Goal: Book appointment/travel/reservation

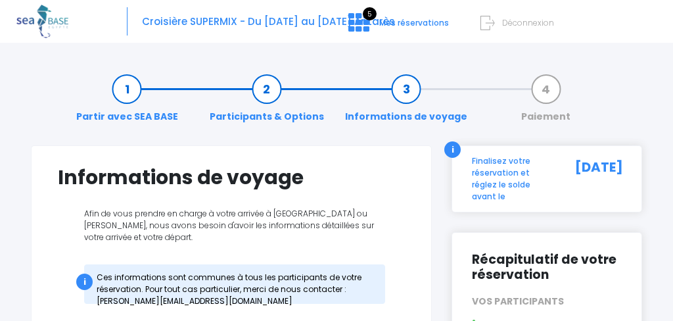
click at [544, 87] on link "Paiement" at bounding box center [546, 102] width 62 height 41
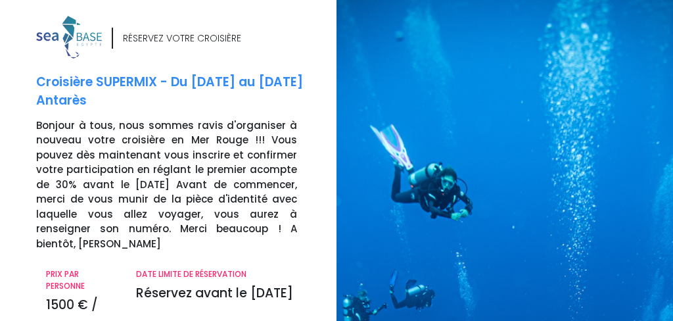
scroll to position [328, 0]
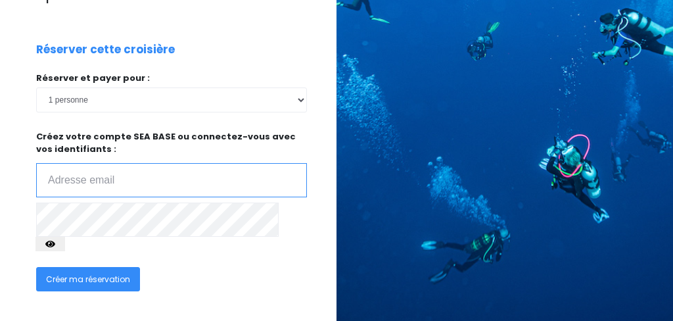
type input "yves.leroux1945@gmail.com"
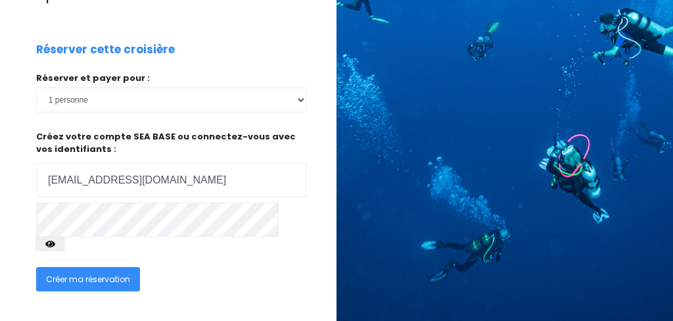
click at [55, 244] on icon "button" at bounding box center [50, 244] width 10 height 0
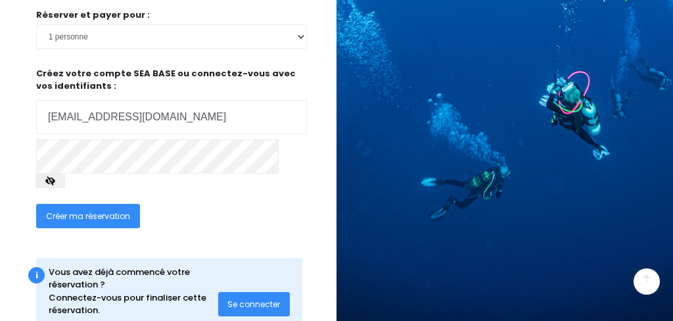
scroll to position [389, 0]
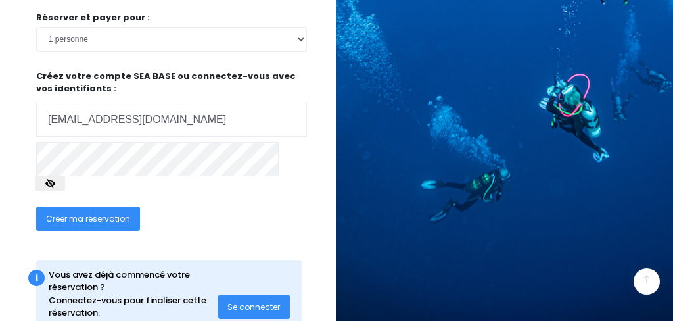
click at [251, 301] on span "Se connecter" at bounding box center [254, 306] width 53 height 11
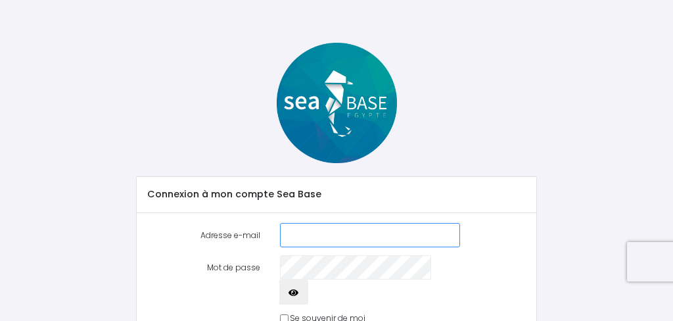
scroll to position [67, 0]
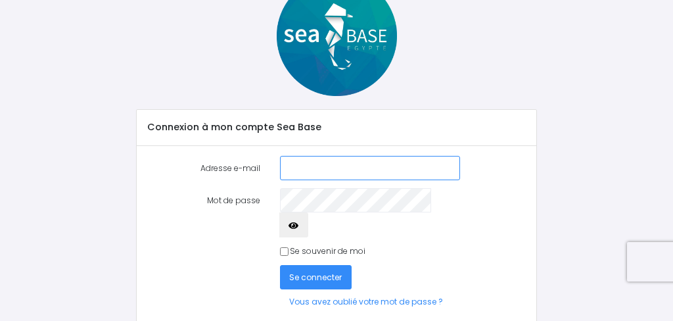
click at [443, 168] on input "Adresse e-mail" at bounding box center [370, 168] width 180 height 24
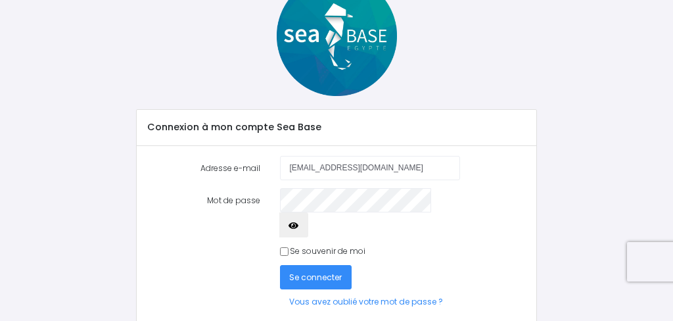
type input "[EMAIL_ADDRESS][DOMAIN_NAME]"
click at [310, 272] on span "Se connecter" at bounding box center [315, 277] width 53 height 11
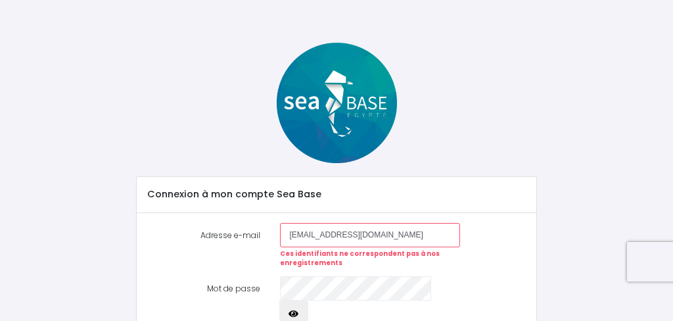
click at [239, 287] on label "Mot de passe" at bounding box center [203, 300] width 133 height 49
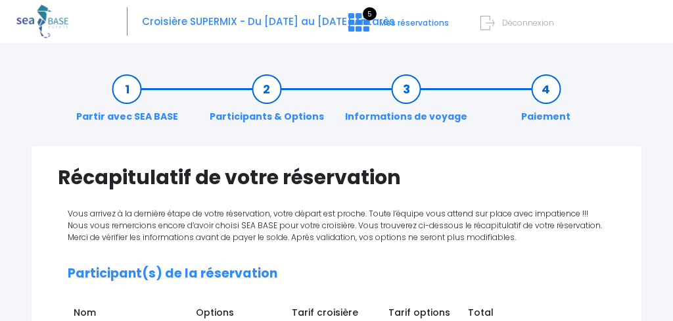
click at [139, 281] on h2 "Participant(s) de la réservation" at bounding box center [337, 273] width 538 height 15
drag, startPoint x: 441, startPoint y: 218, endPoint x: 431, endPoint y: 164, distance: 54.8
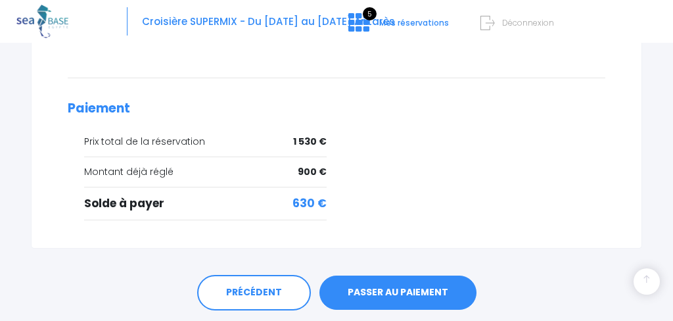
scroll to position [329, 0]
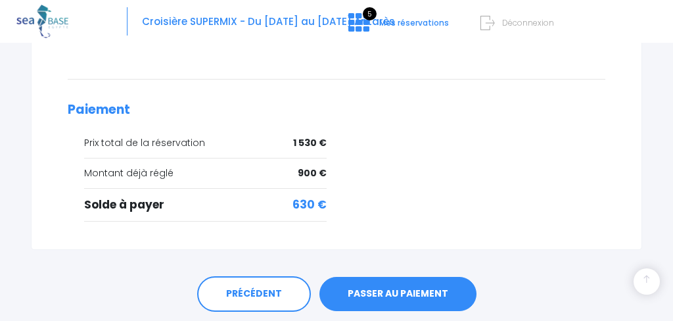
click at [398, 296] on link "PASSER AU PAIEMENT" at bounding box center [398, 294] width 157 height 34
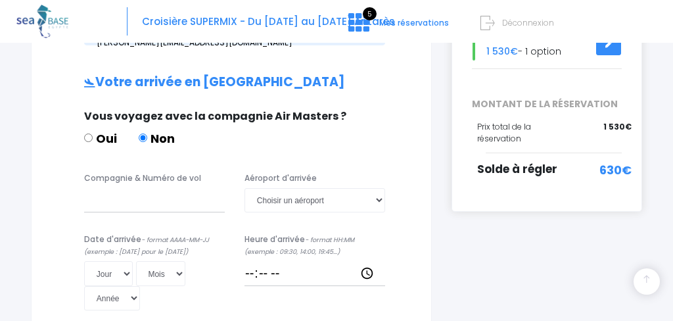
scroll to position [293, 0]
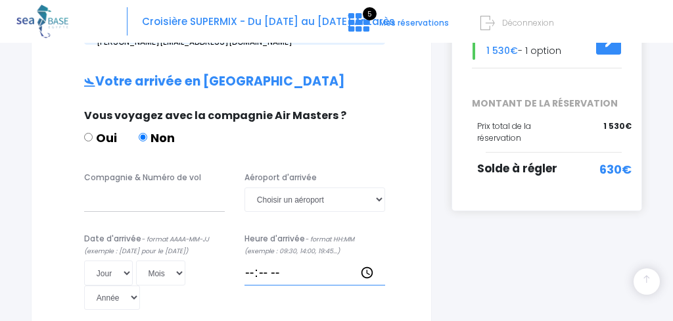
click at [384, 263] on input "Heure d'arrivée - format HH:MM (exemple : 09:30, 14:00, 19:45...)" at bounding box center [315, 272] width 141 height 24
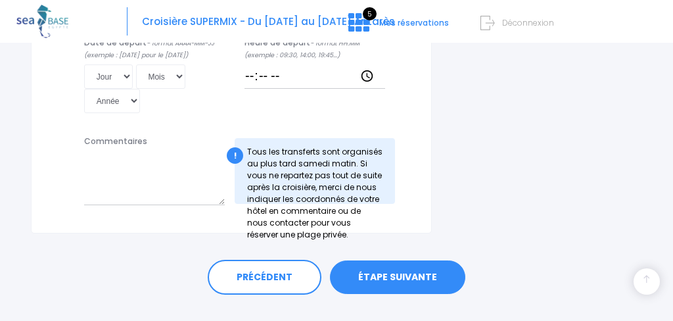
scroll to position [857, 0]
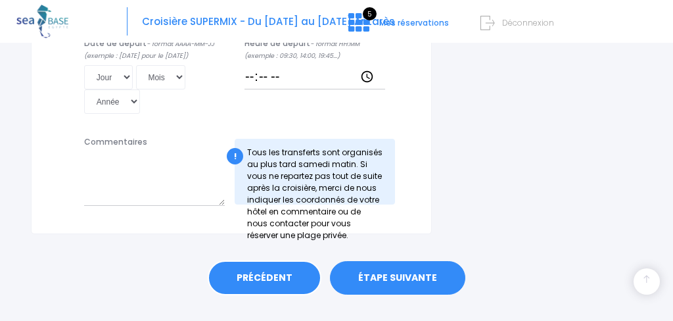
click at [251, 260] on link "PRÉCÉDENT" at bounding box center [265, 278] width 114 height 36
click at [257, 260] on link "PRÉCÉDENT" at bounding box center [265, 278] width 114 height 36
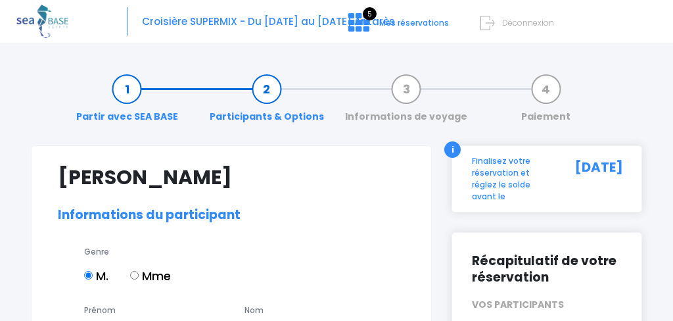
select select "N4"
select select "ML"
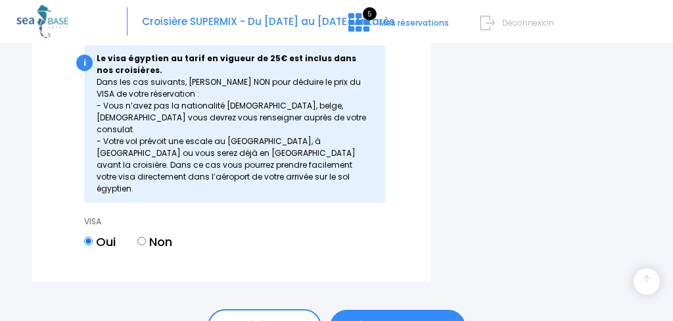
scroll to position [1854, 0]
click at [406, 310] on link "ÉTAPE SUIVANTE" at bounding box center [397, 327] width 135 height 34
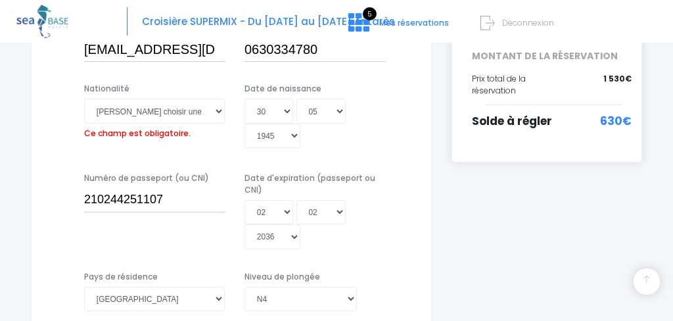
scroll to position [311, 0]
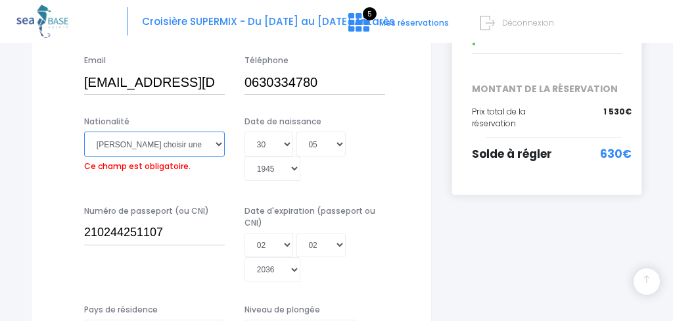
select select "Française"
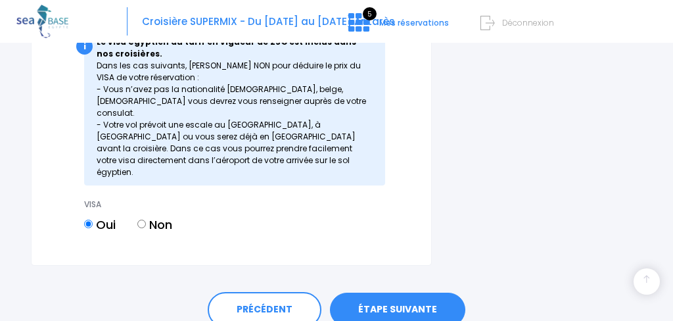
scroll to position [1854, 0]
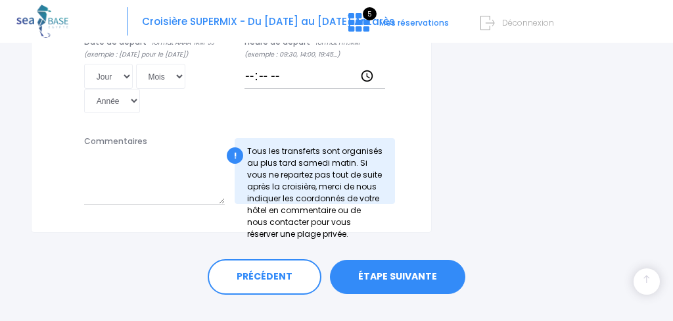
scroll to position [823, 0]
